Goal: Task Accomplishment & Management: Use online tool/utility

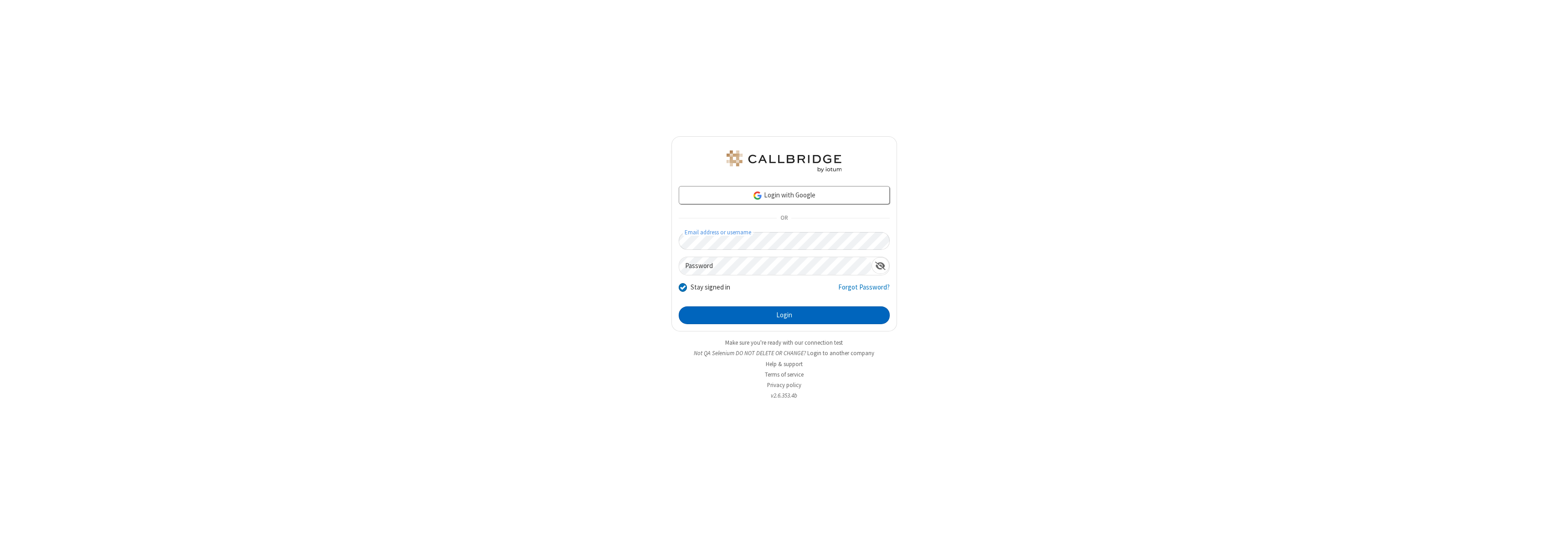
click at [784, 315] on button "Login" at bounding box center [784, 315] width 211 height 18
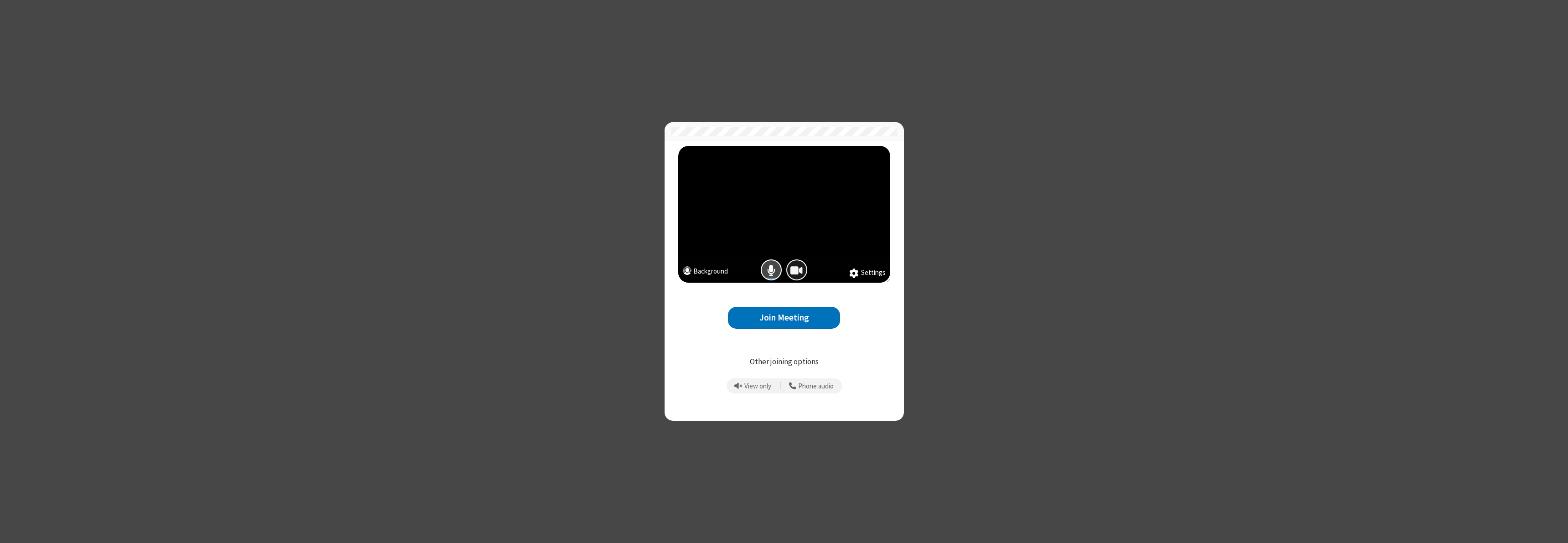
click at [796, 270] on span "Camera is on" at bounding box center [796, 270] width 12 height 13
click at [784, 317] on button "Join Meeting" at bounding box center [784, 318] width 112 height 23
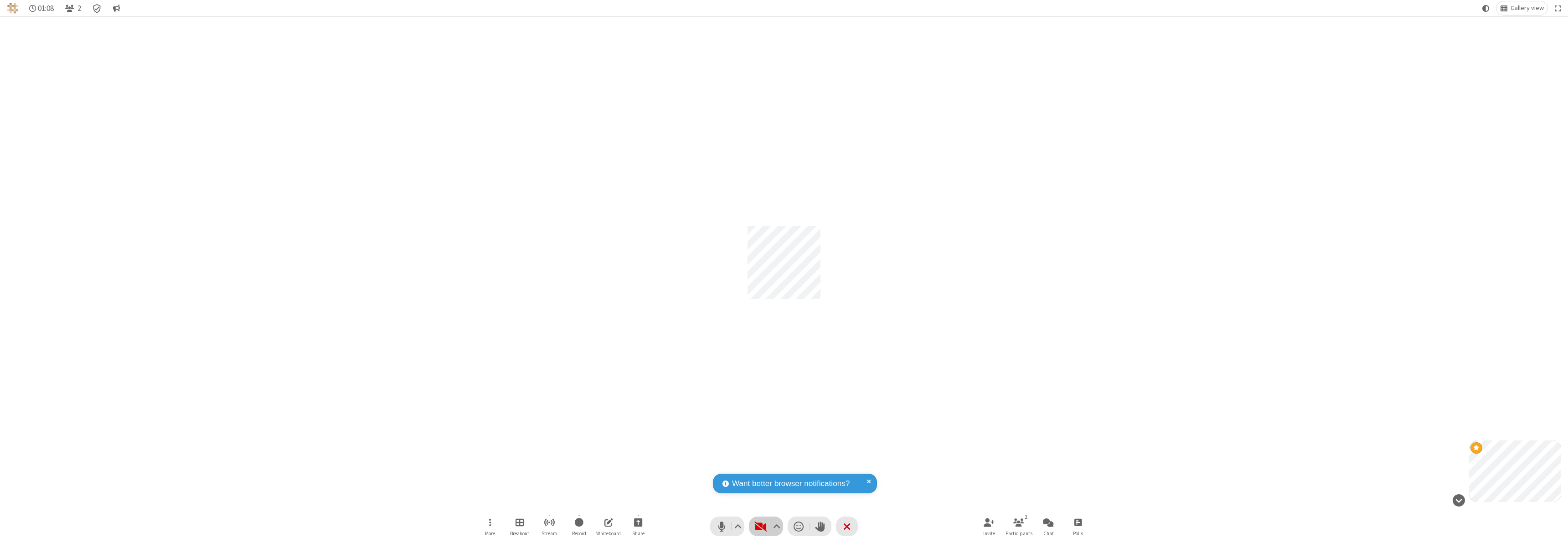
click at [766, 526] on span "Start video (⌘+Shift+V)" at bounding box center [760, 527] width 13 height 13
